Goal: Information Seeking & Learning: Learn about a topic

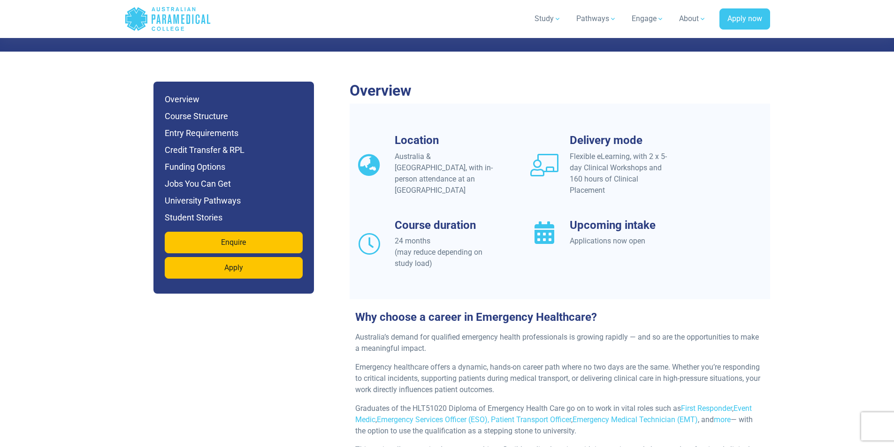
scroll to position [797, 0]
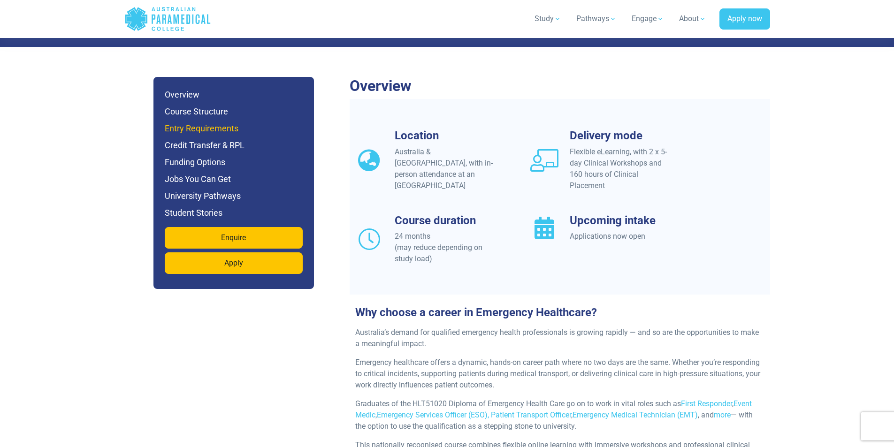
click at [222, 122] on h6 "Entry Requirements" at bounding box center [234, 128] width 138 height 13
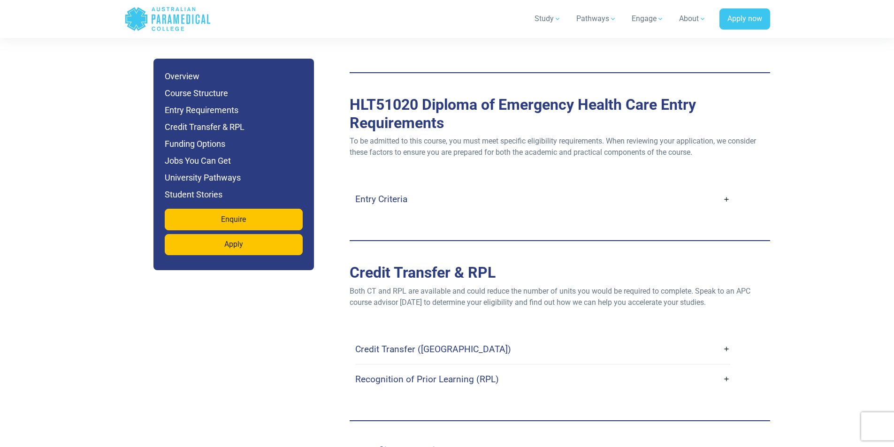
scroll to position [2528, 0]
click at [723, 189] on link "Entry Criteria" at bounding box center [542, 200] width 375 height 22
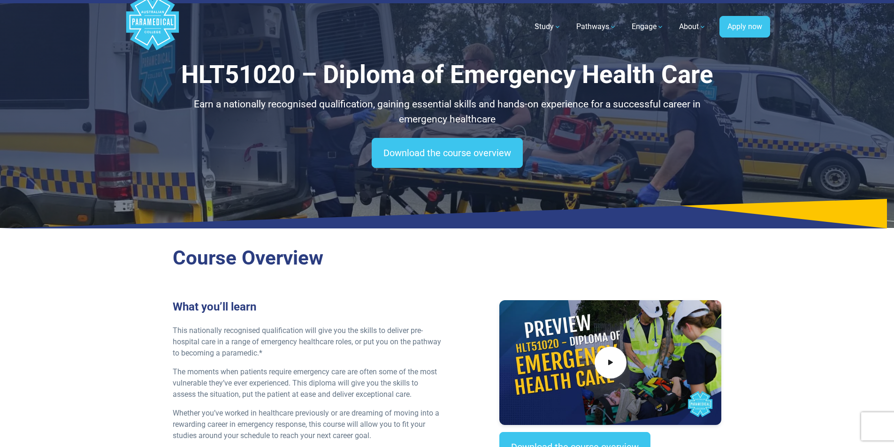
scroll to position [0, 0]
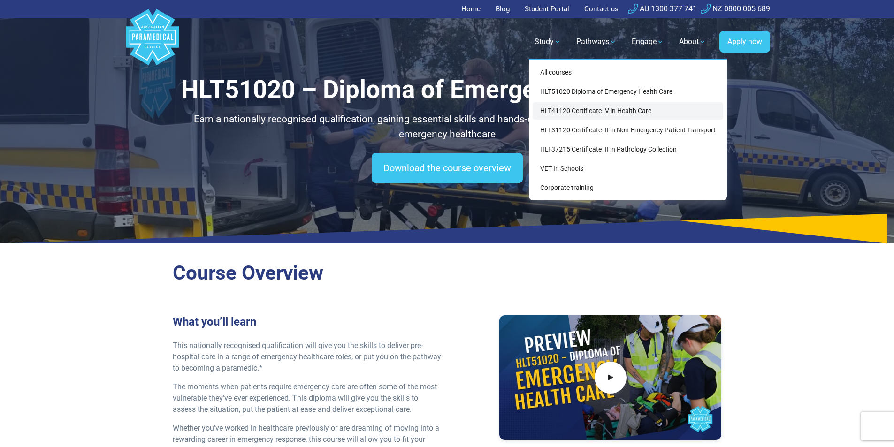
click at [572, 108] on link "HLT41120 Certificate IV in Health Care" at bounding box center [627, 110] width 190 height 17
click at [623, 111] on link "HLT41120 Certificate IV in Health Care" at bounding box center [627, 110] width 190 height 17
click at [568, 113] on link "HLT41120 Certificate IV in Health Care" at bounding box center [627, 110] width 190 height 17
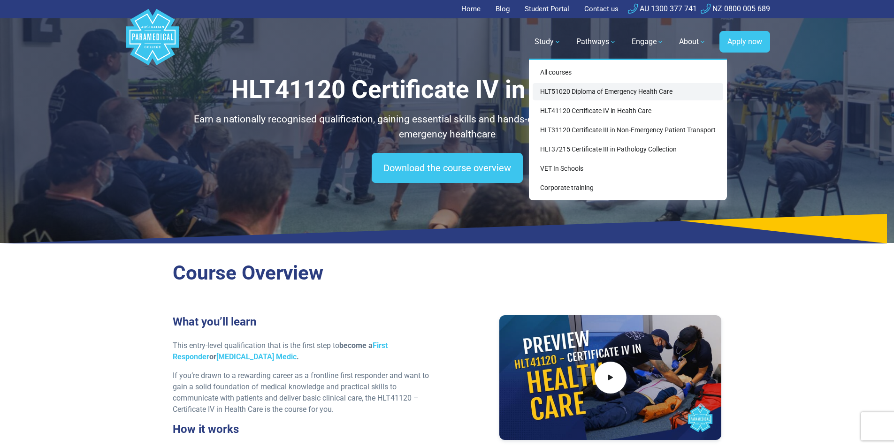
click at [595, 92] on link "HLT51020 Diploma of Emergency Health Care" at bounding box center [627, 91] width 190 height 17
